Goal: Find specific page/section: Find specific page/section

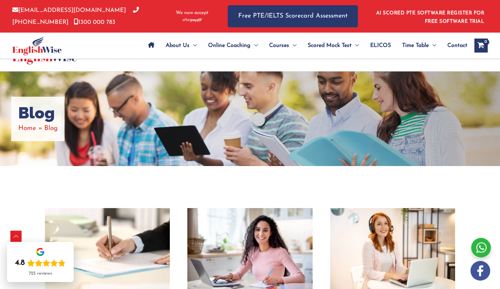
click at [95, 45] on div at bounding box center [57, 46] width 90 height 26
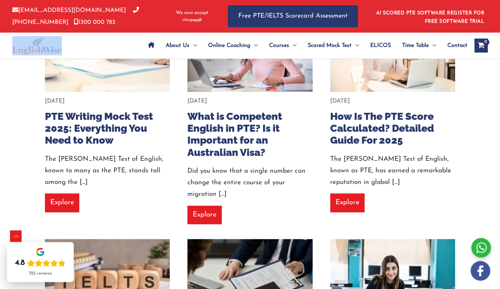
click at [95, 45] on div at bounding box center [57, 46] width 90 height 26
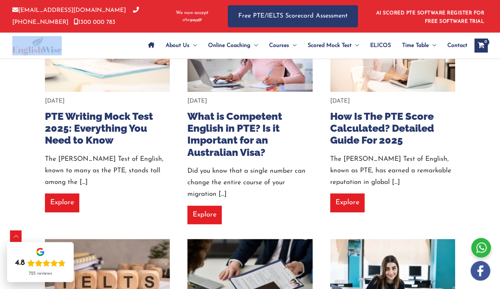
click at [95, 45] on div at bounding box center [57, 46] width 90 height 26
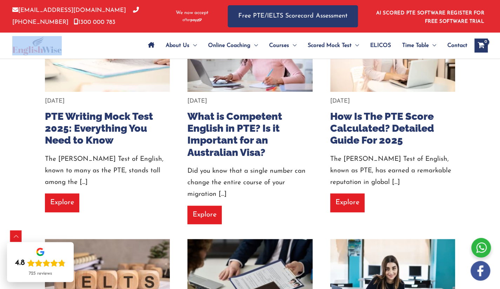
click at [95, 45] on div at bounding box center [57, 46] width 90 height 26
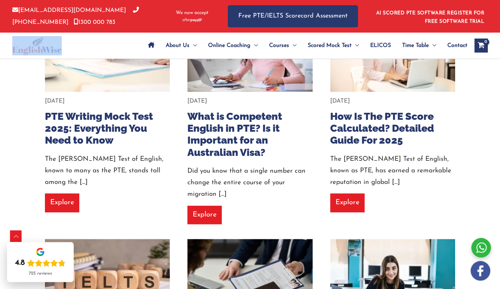
click at [95, 45] on div at bounding box center [57, 46] width 90 height 26
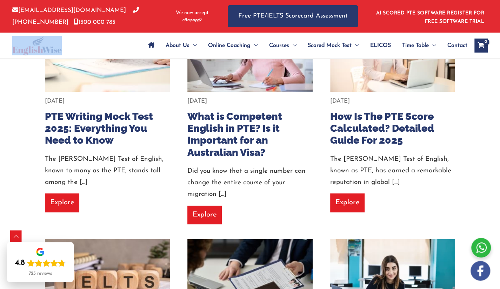
click at [95, 45] on div at bounding box center [57, 46] width 90 height 26
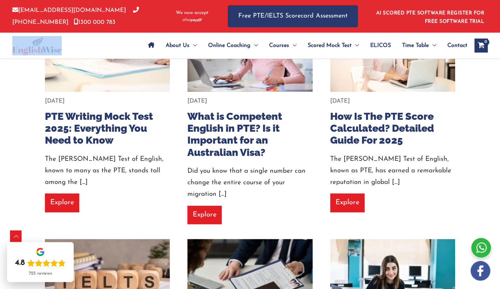
click at [95, 45] on div at bounding box center [57, 46] width 90 height 26
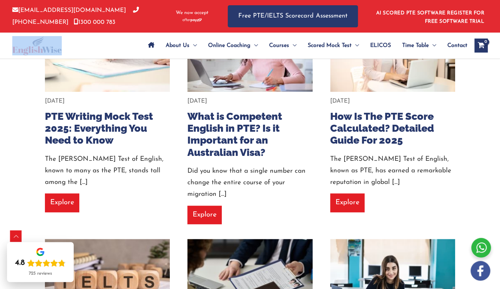
click at [95, 45] on div at bounding box center [57, 46] width 90 height 26
click at [81, 48] on div at bounding box center [57, 46] width 90 height 26
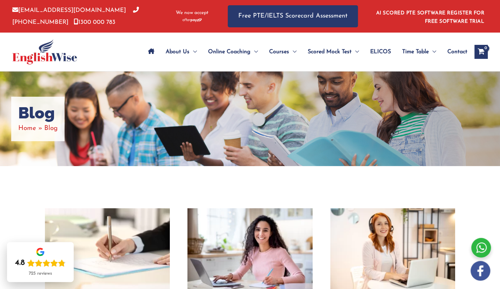
click at [361, 107] on div "Blog Home Blog" at bounding box center [250, 119] width 500 height 95
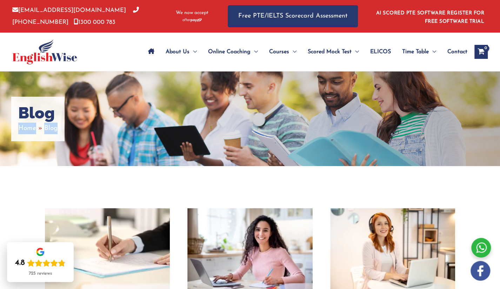
click at [361, 107] on div "Blog Home Blog" at bounding box center [250, 119] width 500 height 95
click at [377, 153] on div "Blog Home Blog" at bounding box center [250, 119] width 500 height 95
click at [103, 48] on div at bounding box center [61, 52] width 98 height 39
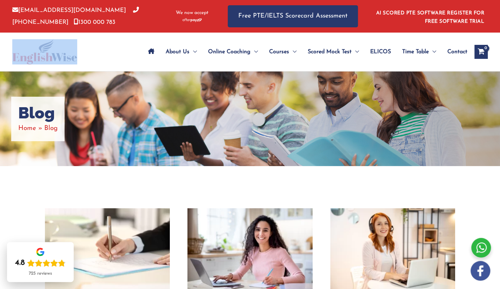
click at [103, 48] on div at bounding box center [61, 52] width 98 height 39
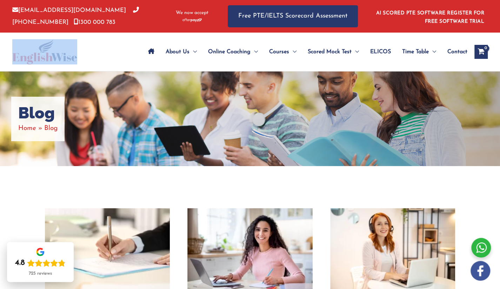
click at [103, 48] on div at bounding box center [61, 52] width 98 height 39
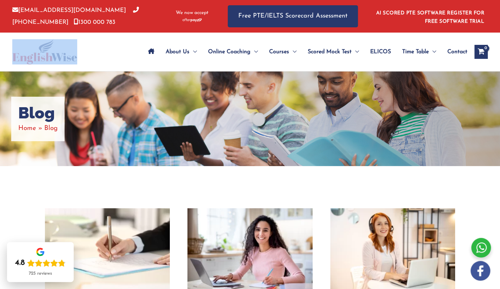
click at [103, 48] on div at bounding box center [61, 52] width 98 height 39
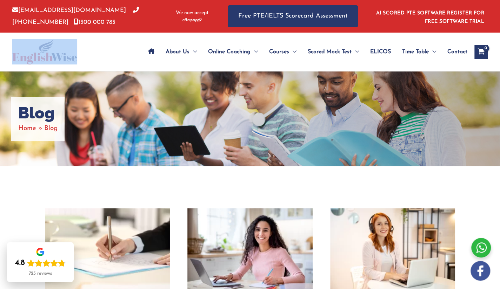
click at [103, 48] on div at bounding box center [61, 52] width 98 height 39
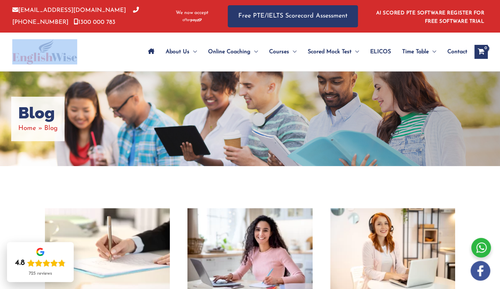
click at [103, 48] on div at bounding box center [61, 52] width 98 height 39
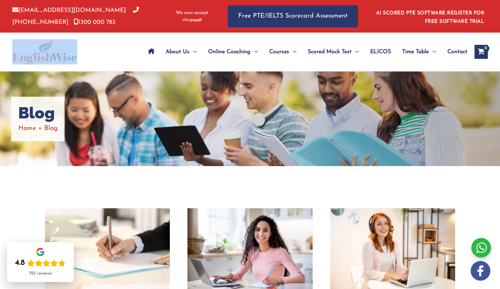
click at [103, 48] on div at bounding box center [61, 52] width 98 height 39
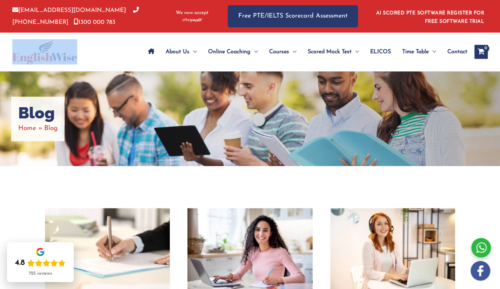
click at [103, 48] on div at bounding box center [61, 52] width 98 height 39
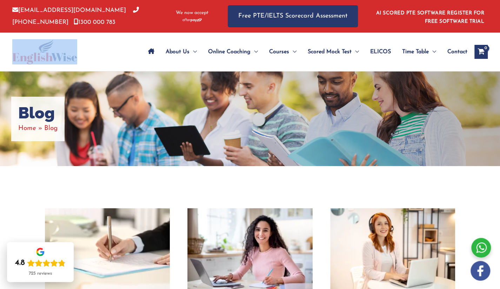
click at [103, 48] on div at bounding box center [61, 52] width 98 height 39
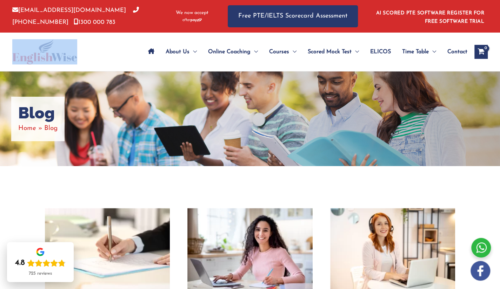
click at [103, 48] on div at bounding box center [61, 52] width 98 height 39
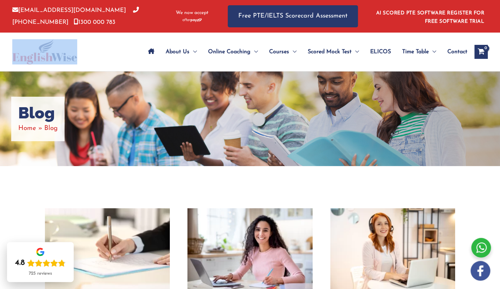
click at [103, 48] on div at bounding box center [61, 52] width 98 height 39
click at [104, 48] on div at bounding box center [61, 52] width 98 height 39
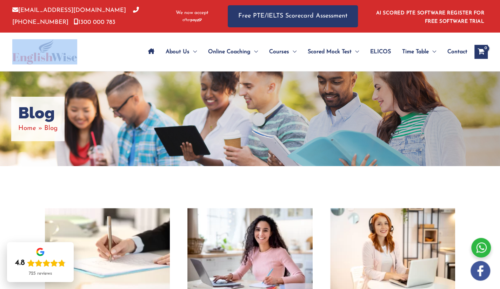
click at [104, 48] on div at bounding box center [61, 52] width 98 height 39
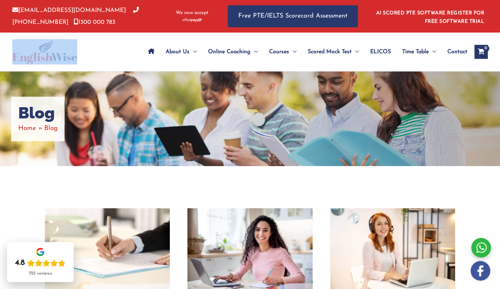
click at [104, 48] on div at bounding box center [61, 52] width 98 height 39
click at [217, 98] on div "Blog Home Blog" at bounding box center [250, 119] width 500 height 95
click at [275, 82] on div "Blog Home Blog" at bounding box center [250, 119] width 500 height 95
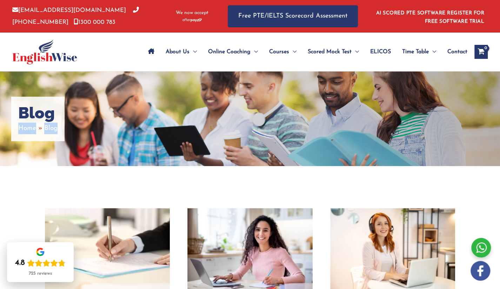
click at [275, 82] on div "Blog Home Blog" at bounding box center [250, 119] width 500 height 95
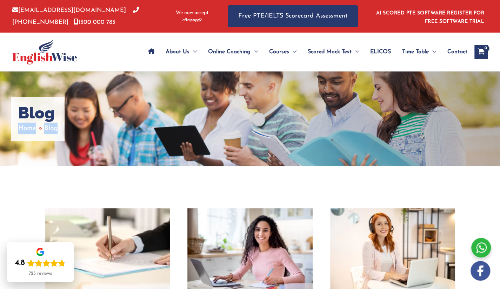
click at [275, 82] on div "Blog Home Blog" at bounding box center [250, 119] width 500 height 95
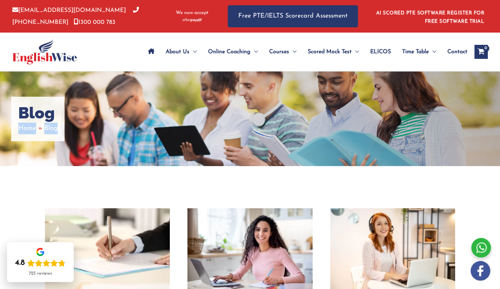
click at [275, 82] on div "Blog Home Blog" at bounding box center [250, 119] width 500 height 95
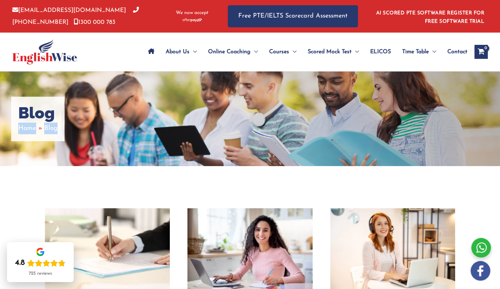
click at [275, 82] on div "Blog Home Blog" at bounding box center [250, 119] width 500 height 95
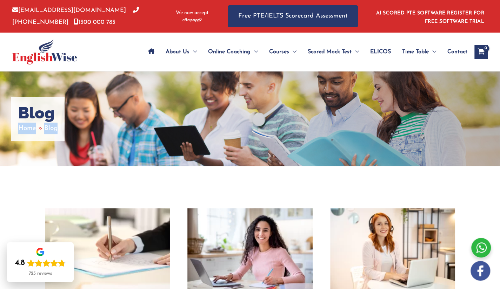
click at [275, 82] on div "Blog Home Blog" at bounding box center [250, 119] width 500 height 95
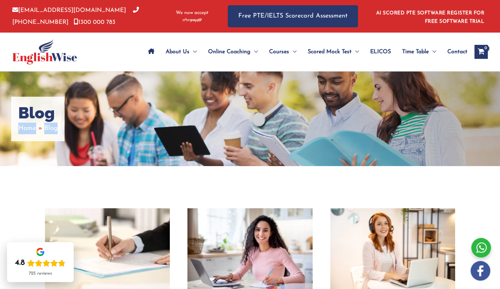
click at [275, 82] on div "Blog Home Blog" at bounding box center [250, 119] width 500 height 95
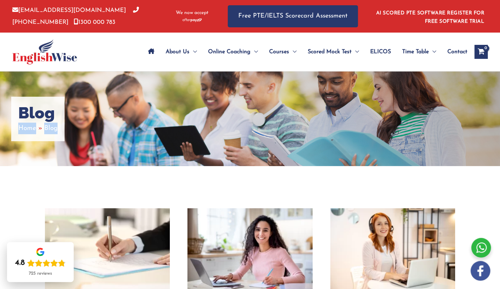
click at [275, 82] on div "Blog Home Blog" at bounding box center [250, 119] width 500 height 95
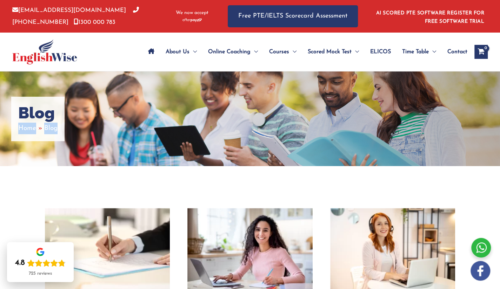
click at [275, 82] on div "Blog Home Blog" at bounding box center [250, 119] width 500 height 95
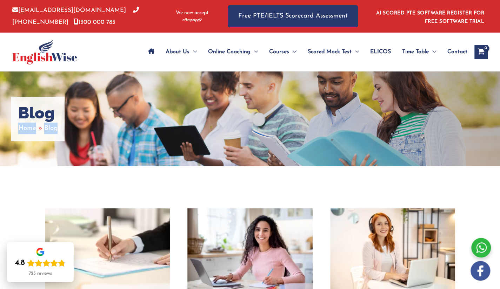
click at [275, 82] on div "Blog Home Blog" at bounding box center [250, 119] width 500 height 95
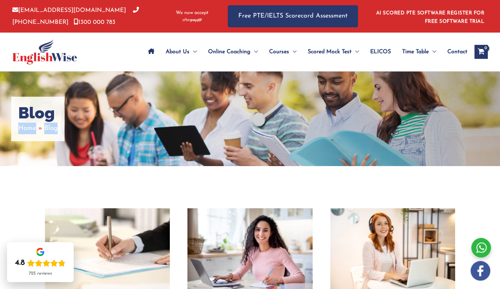
click at [275, 82] on div "Blog Home Blog" at bounding box center [250, 119] width 500 height 95
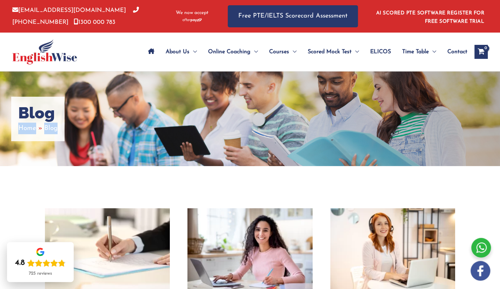
click at [275, 82] on div "Blog Home Blog" at bounding box center [250, 119] width 500 height 95
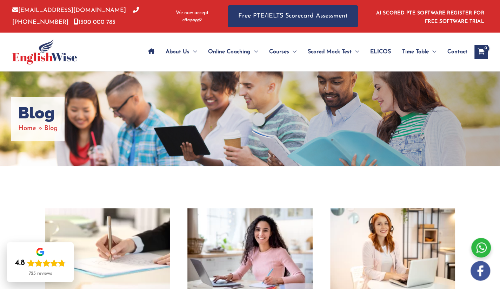
click at [275, 82] on div "Blog Home Blog" at bounding box center [250, 119] width 500 height 95
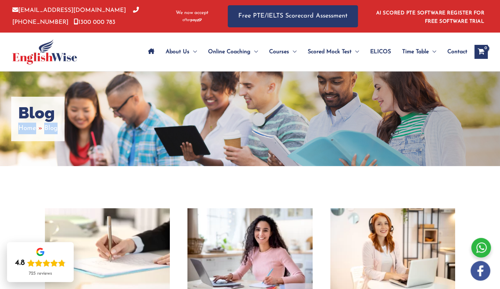
click at [275, 82] on div "Blog Home Blog" at bounding box center [250, 119] width 500 height 95
click at [279, 87] on div "Blog Home Blog" at bounding box center [250, 119] width 500 height 95
